Goal: Find specific page/section: Find specific page/section

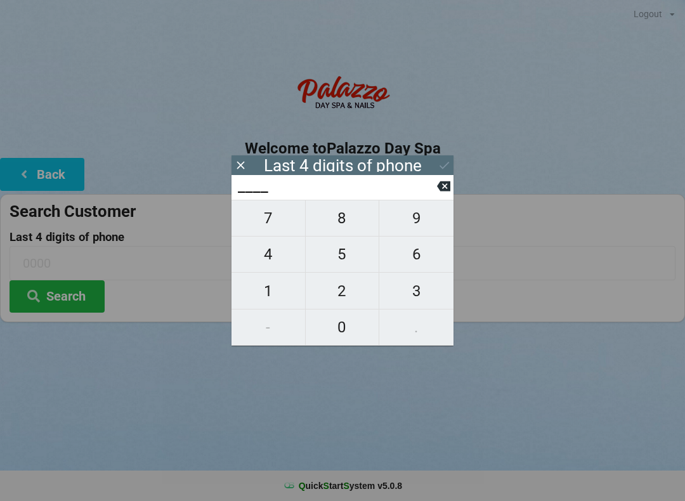
click at [348, 294] on span "2" at bounding box center [343, 291] width 74 height 27
type input "2___"
click at [342, 331] on span "0" at bounding box center [343, 327] width 74 height 27
type input "20__"
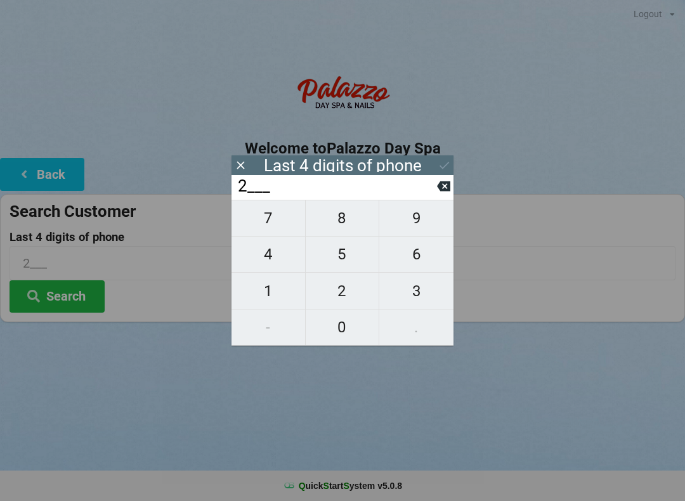
type input "20__"
click at [428, 263] on span "6" at bounding box center [416, 254] width 74 height 27
type input "206_"
click at [427, 257] on span "6" at bounding box center [416, 254] width 74 height 27
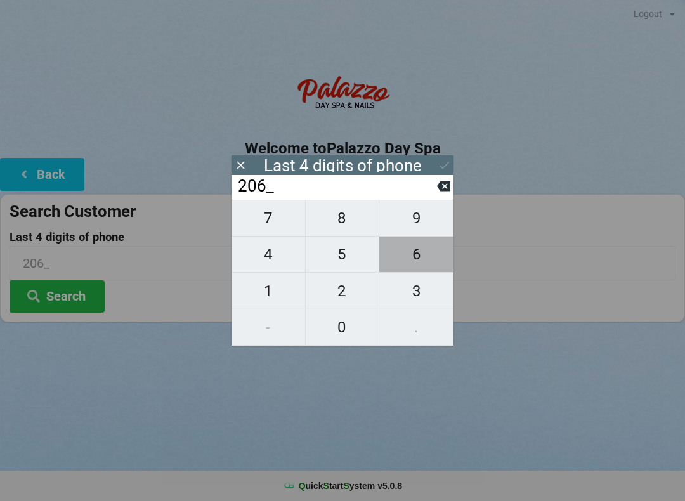
type input "2066"
click at [442, 188] on icon at bounding box center [443, 186] width 13 height 10
click at [425, 257] on span "6" at bounding box center [416, 254] width 74 height 27
type input "2066"
click at [64, 296] on button "Search" at bounding box center [57, 296] width 95 height 32
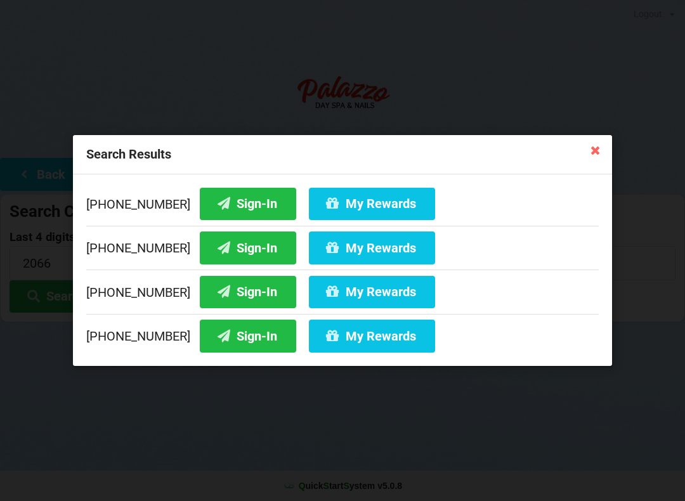
click at [224, 339] on button "Sign-In" at bounding box center [248, 336] width 96 height 32
